Goal: Information Seeking & Learning: Learn about a topic

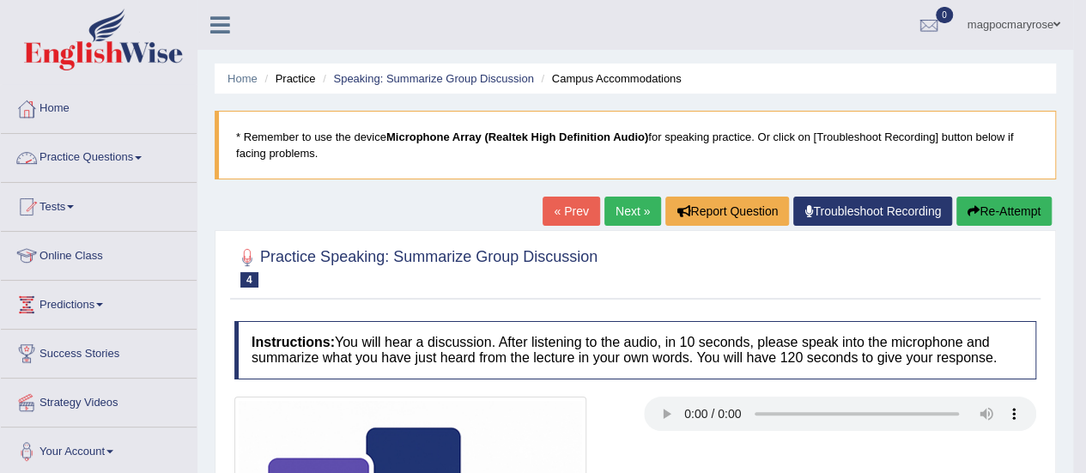
click at [140, 157] on link "Practice Questions" at bounding box center [99, 155] width 196 height 43
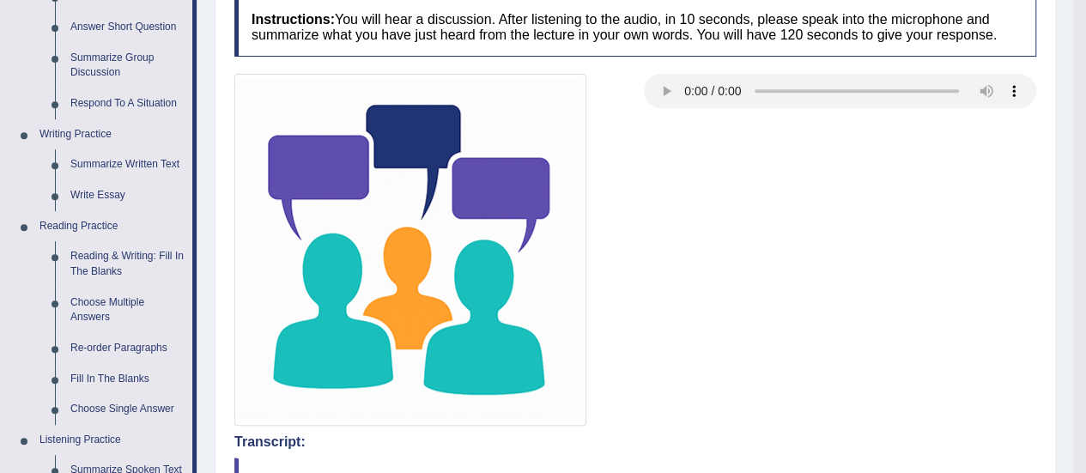
scroll to position [342, 0]
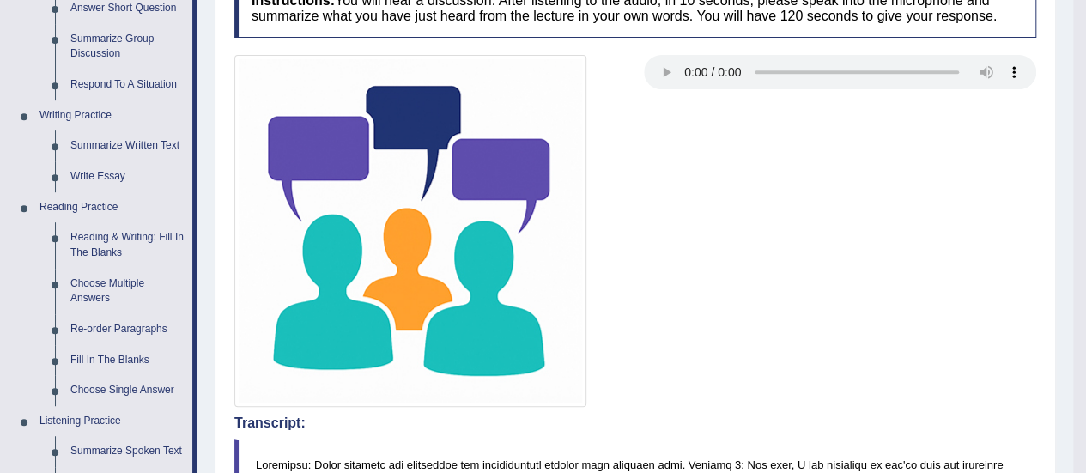
click at [127, 142] on link "Summarize Written Text" at bounding box center [128, 146] width 130 height 31
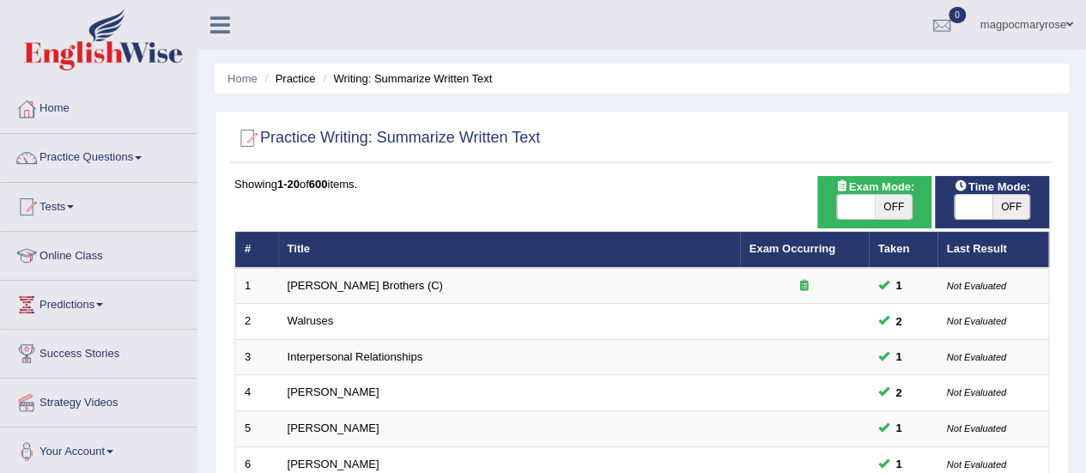
scroll to position [655, 0]
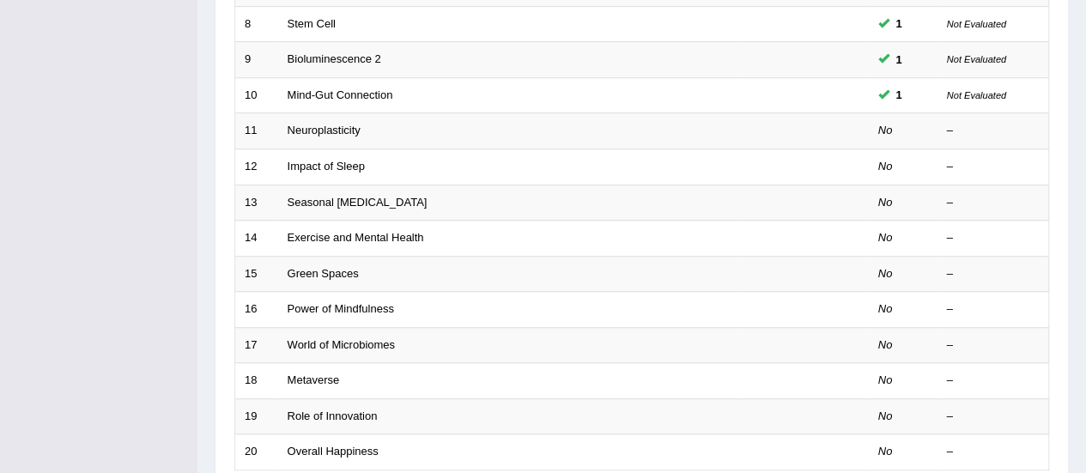
scroll to position [472, 0]
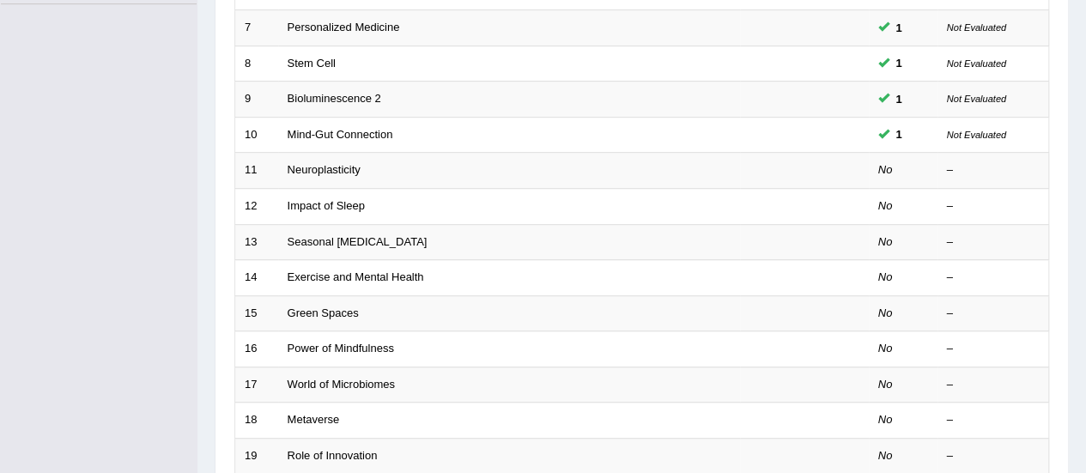
click at [337, 169] on link "Neuroplasticity" at bounding box center [324, 169] width 73 height 13
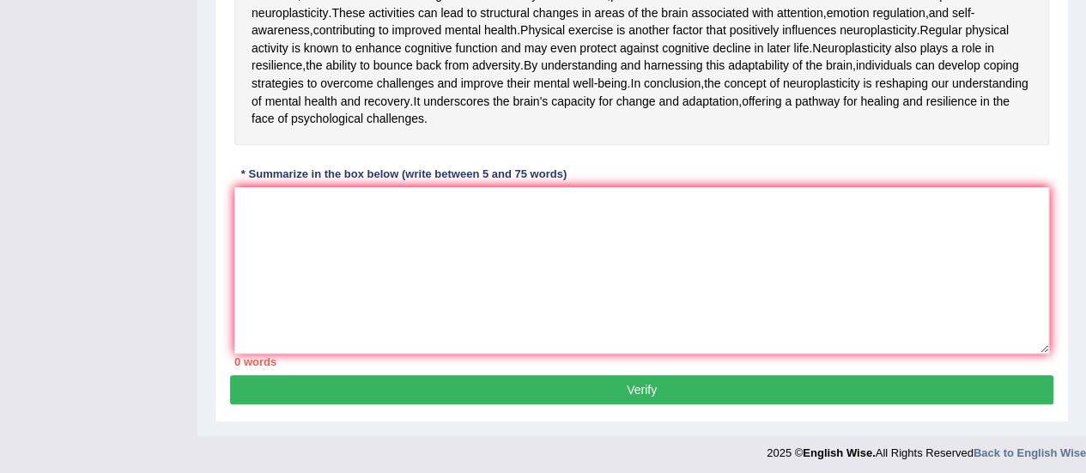
scroll to position [506, 0]
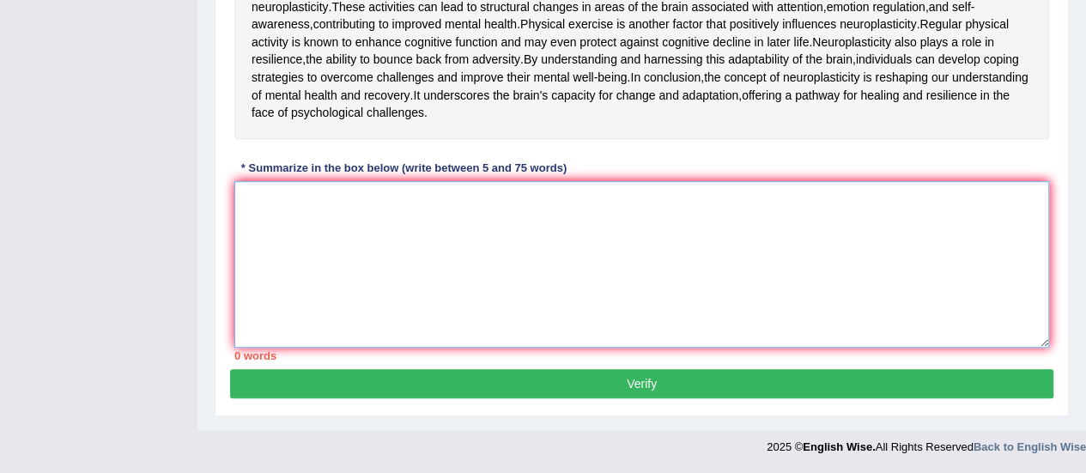
click at [754, 348] on textarea at bounding box center [641, 264] width 815 height 167
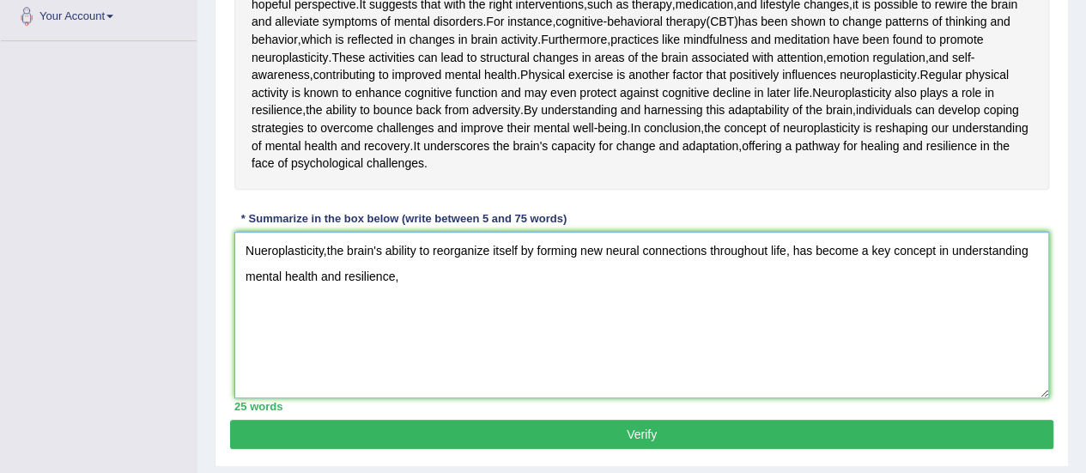
scroll to position [436, 0]
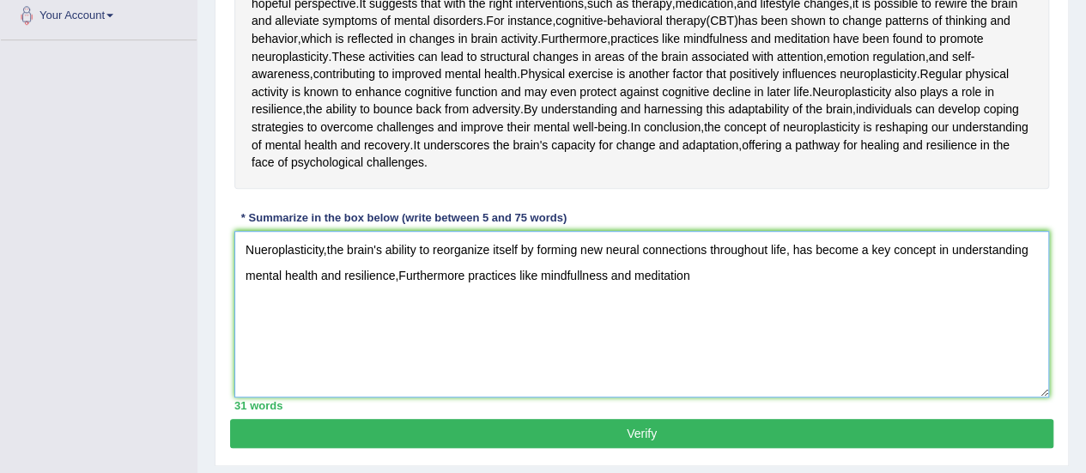
drag, startPoint x: 468, startPoint y: 419, endPoint x: 708, endPoint y: 413, distance: 239.7
click at [708, 398] on textarea "Nueroplasticity,the brain's ability to reorganize itself by forming new neural …" at bounding box center [641, 314] width 815 height 167
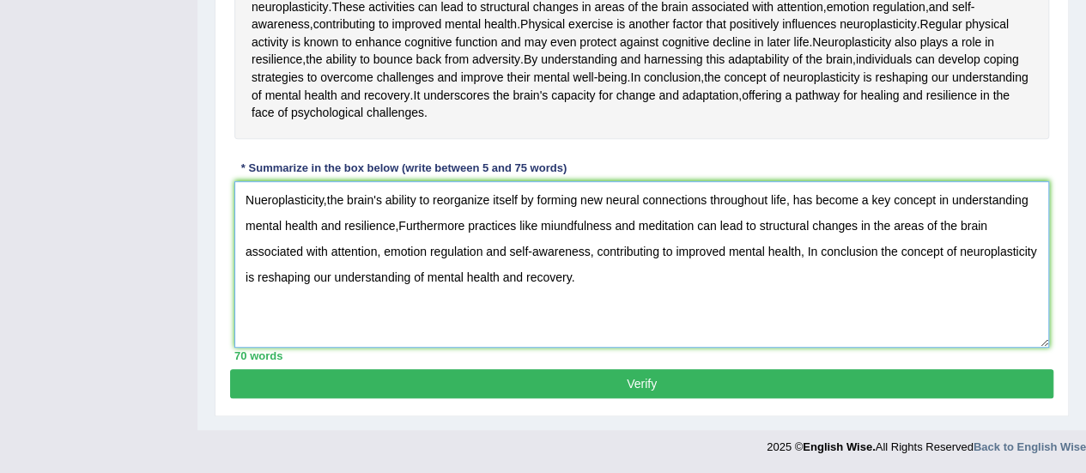
scroll to position [580, 0]
click at [325, 247] on textarea "Nueroplasticity,the brain's ability to reorganize itself by forming new neural …" at bounding box center [641, 264] width 815 height 167
click at [404, 269] on textarea "Nueroplasticity, the brain's ability to reorganize itself by forming new neural…" at bounding box center [641, 264] width 815 height 167
click at [557, 277] on textarea "Nueroplasticity, the brain's ability to reorganize itself by forming new neural…" at bounding box center [641, 264] width 815 height 167
type textarea "Nueroplasticity, the brain's ability to reorganize itself by forming new neural…"
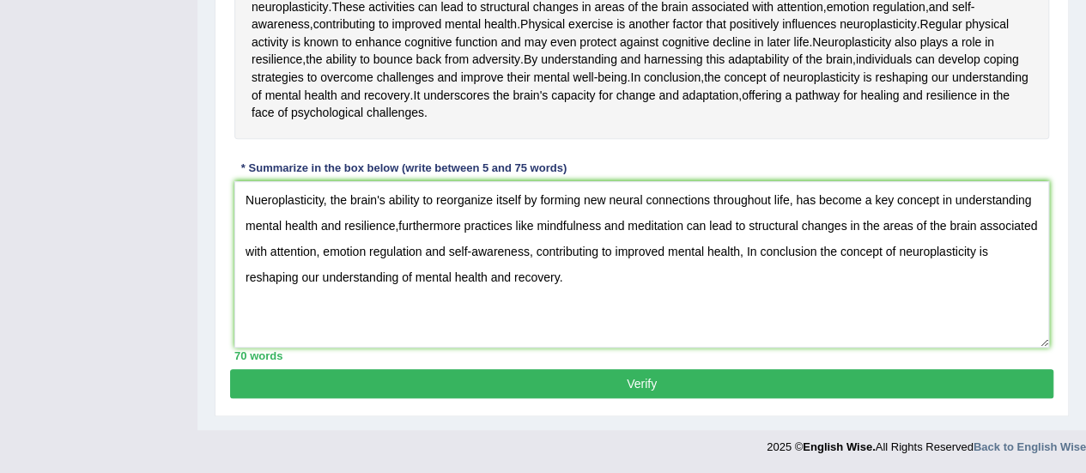
click at [648, 399] on button "Verify" at bounding box center [642, 383] width 824 height 29
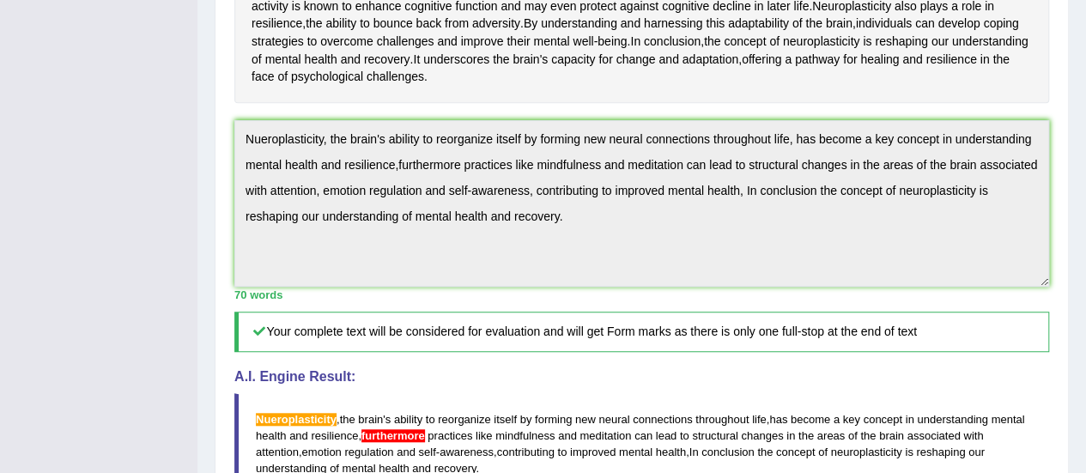
scroll to position [535, 0]
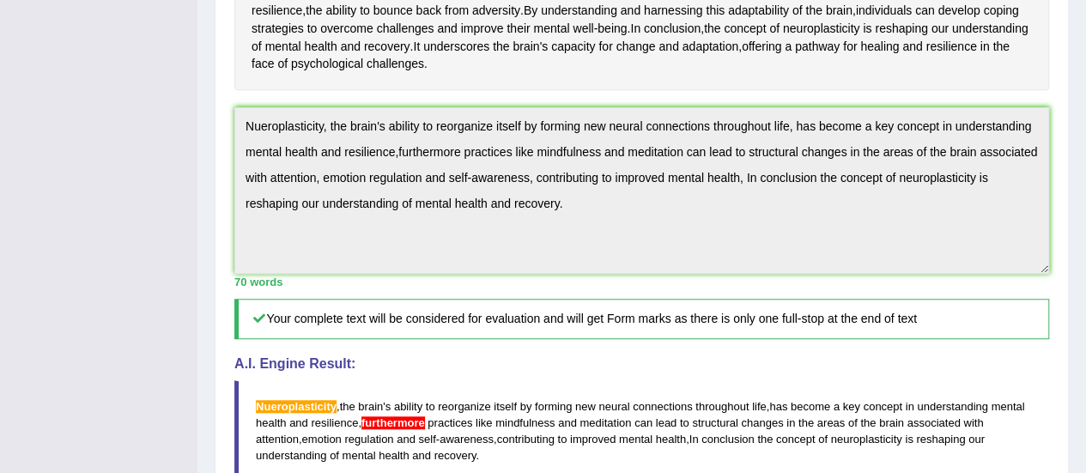
drag, startPoint x: 1099, startPoint y: 248, endPoint x: 1074, endPoint y: 303, distance: 60.3
